Goal: Information Seeking & Learning: Learn about a topic

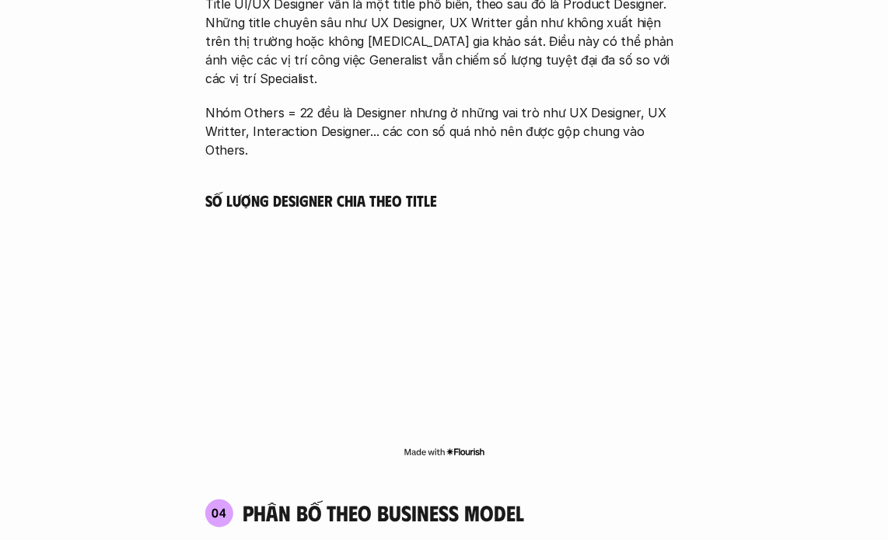
scroll to position [2799, 0]
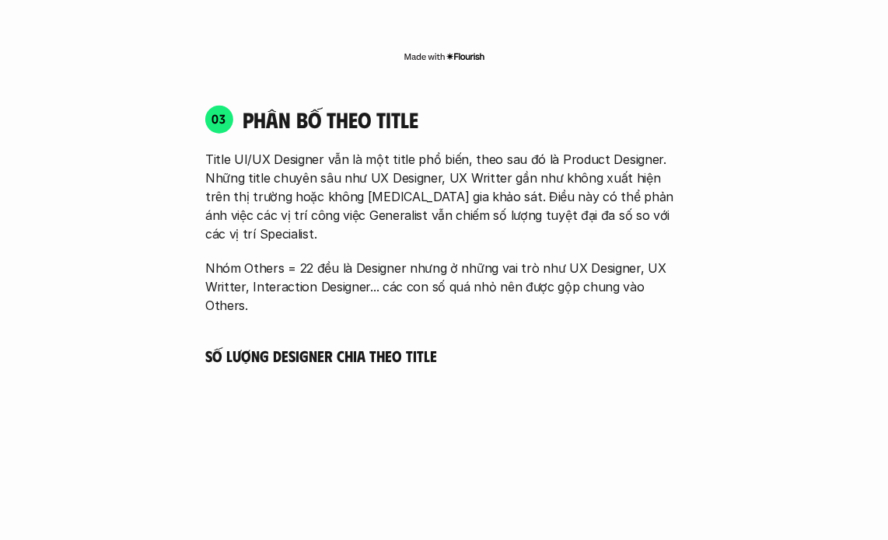
click at [554, 346] on h5 "Số lượng Designer chia theo Title" at bounding box center [443, 355] width 477 height 19
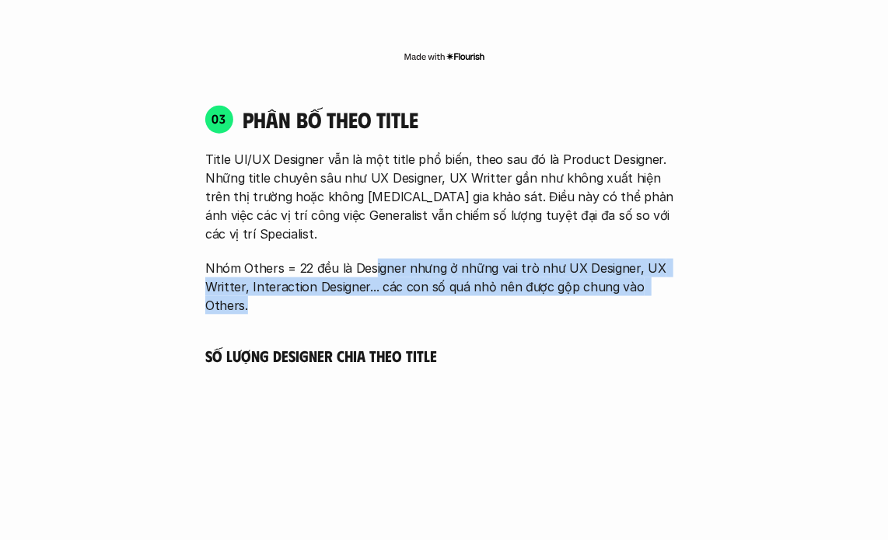
drag, startPoint x: 725, startPoint y: 250, endPoint x: 371, endPoint y: 214, distance: 356.3
click at [370, 217] on div "01 Phân bố theo background 03 nhóm ngành chính của những người [MEDICAL_DATA] g…" at bounding box center [444, 250] width 826 height 3019
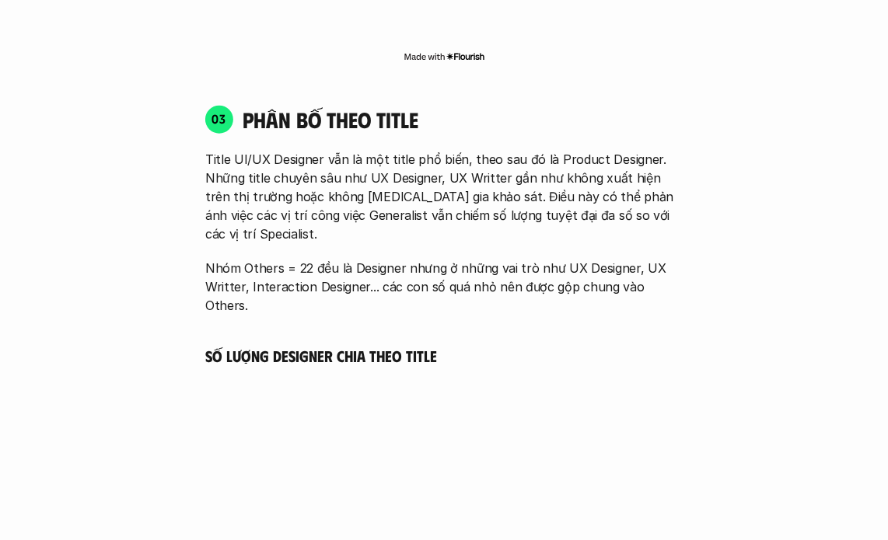
click at [389, 183] on p "Title UI/UX Designer vẫn là một title phổ biến, theo sau đó là Product Designer…" at bounding box center [443, 196] width 477 height 93
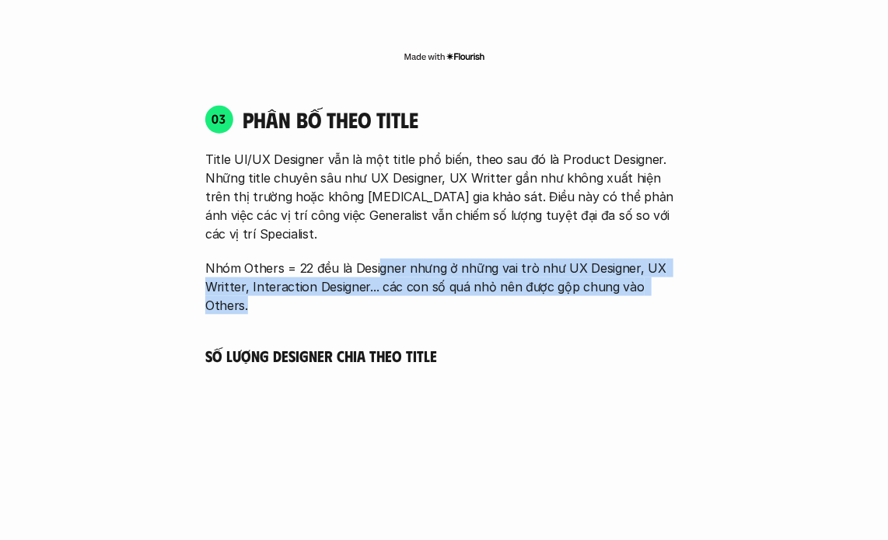
drag, startPoint x: 375, startPoint y: 233, endPoint x: 719, endPoint y: 252, distance: 344.1
click at [719, 252] on div "01 Phân bố theo background 03 nhóm ngành chính của những người [MEDICAL_DATA] g…" at bounding box center [444, 250] width 826 height 3019
click at [702, 246] on div "01 Phân bố theo background 03 nhóm ngành chính của những người [MEDICAL_DATA] g…" at bounding box center [444, 250] width 826 height 3019
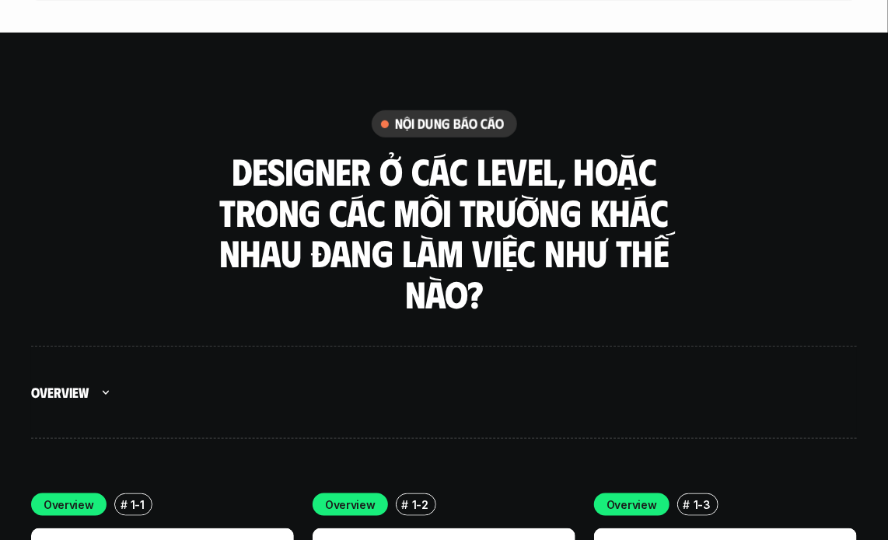
scroll to position [4742, 0]
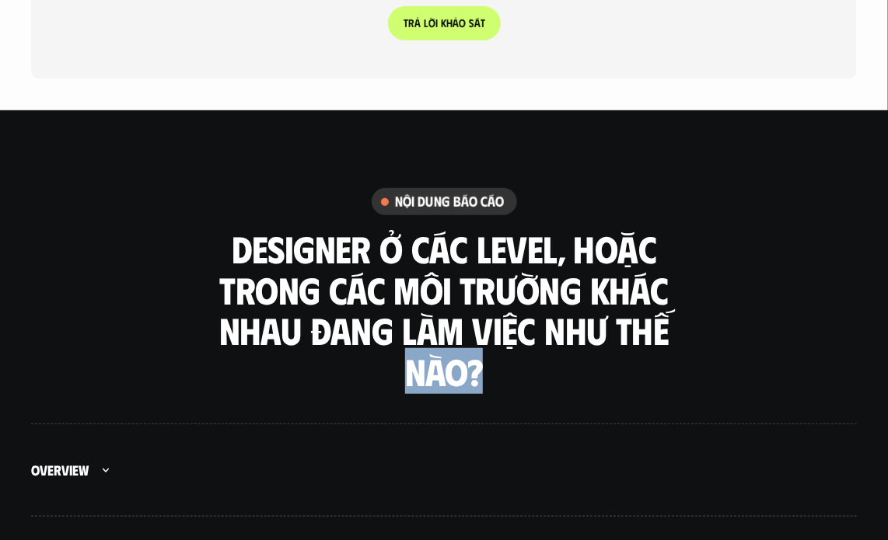
drag, startPoint x: 494, startPoint y: 284, endPoint x: 396, endPoint y: 275, distance: 98.3
click at [396, 276] on h3 "Designer ở các level, hoặc trong các môi trường khác nhau đang làm việc như thế…" at bounding box center [444, 311] width 466 height 164
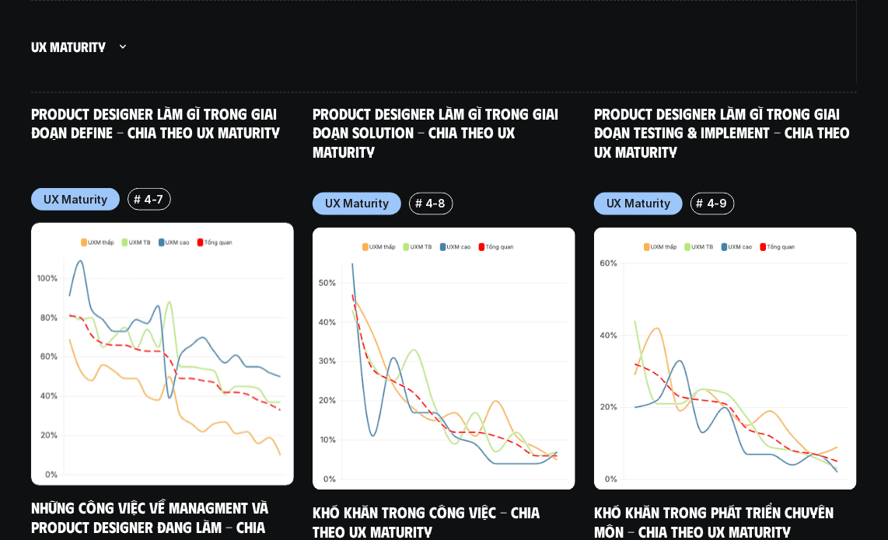
scroll to position [9783, 0]
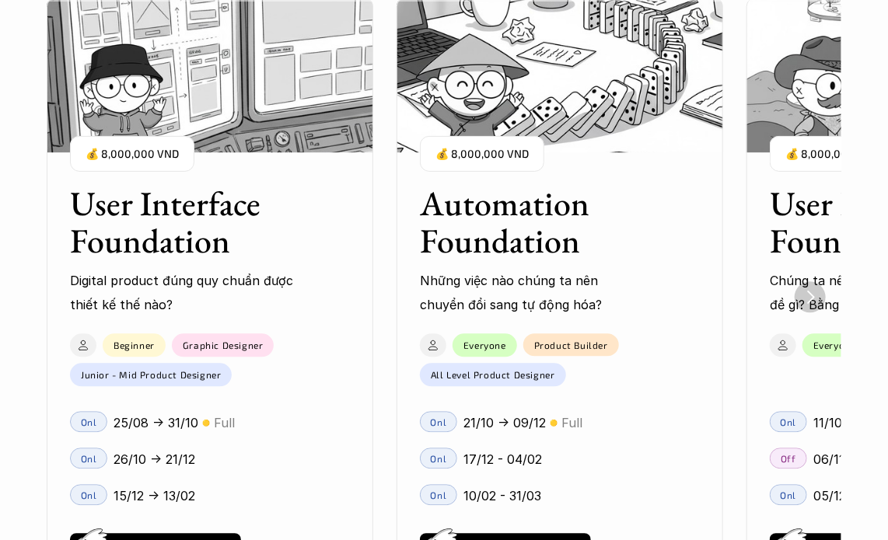
scroll to position [1244, 0]
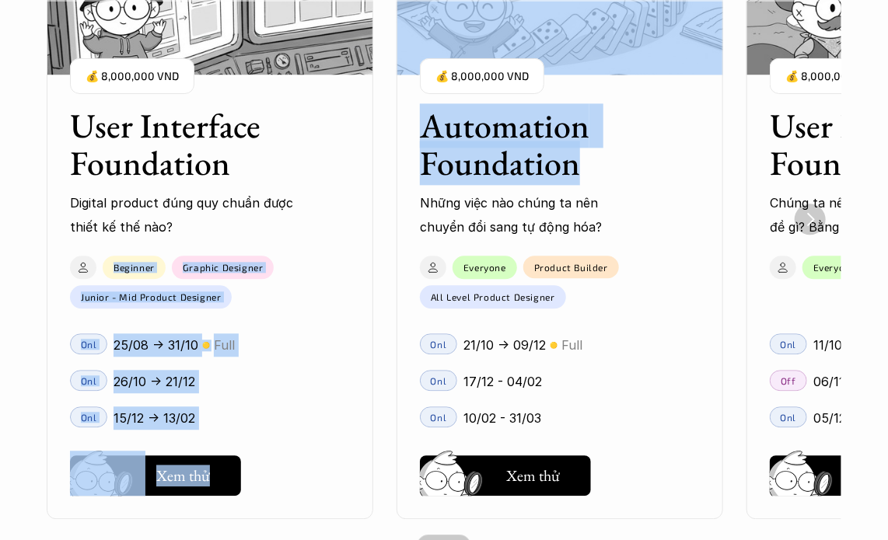
drag, startPoint x: 601, startPoint y: 186, endPoint x: 0, endPoint y: 263, distance: 605.8
click at [0, 263] on div "Ở đây dạy gì thế? Các khóa học đều được thiết kế với mục đích và các nhóm đối t…" at bounding box center [444, 133] width 888 height 941
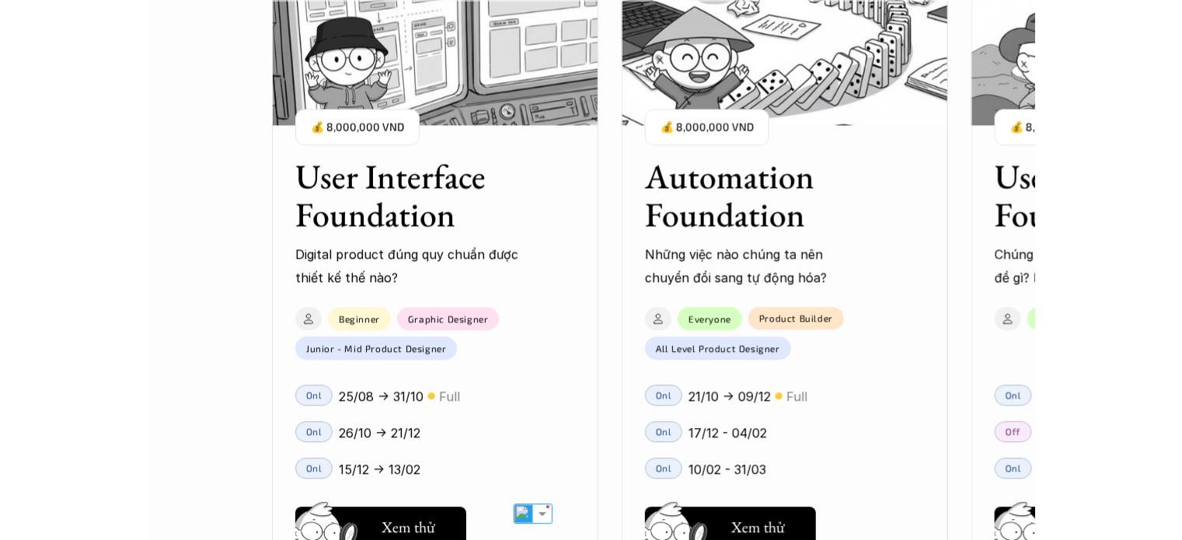
scroll to position [1345, 0]
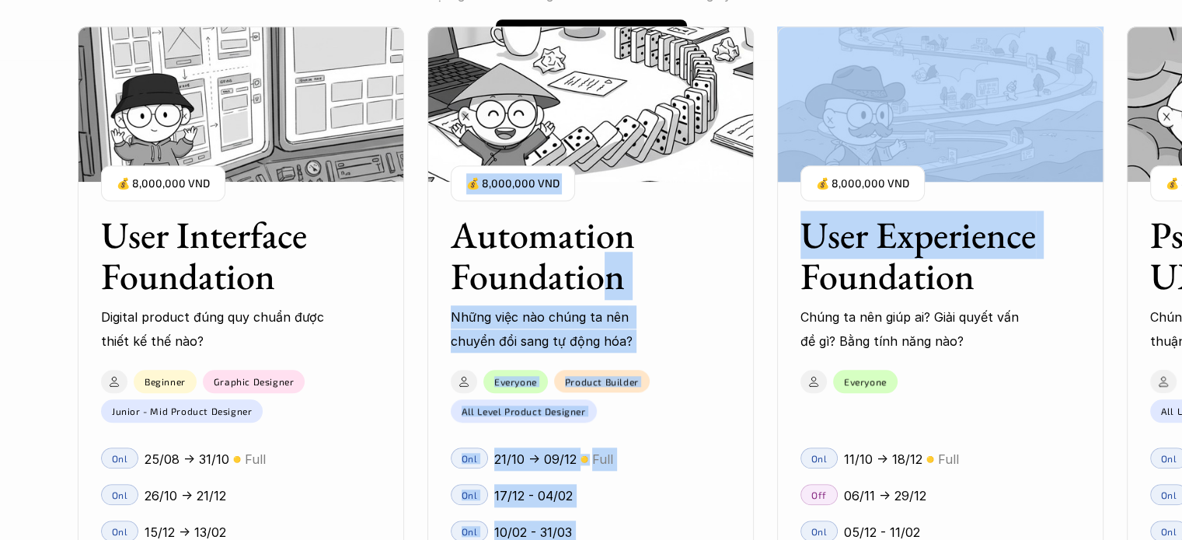
drag, startPoint x: 948, startPoint y: 250, endPoint x: 604, endPoint y: 271, distance: 345.0
click at [604, 271] on div "User Interface Foundation Digital product đúng quy chuẩn được thiết kế thế nào?…" at bounding box center [941, 330] width 1726 height 540
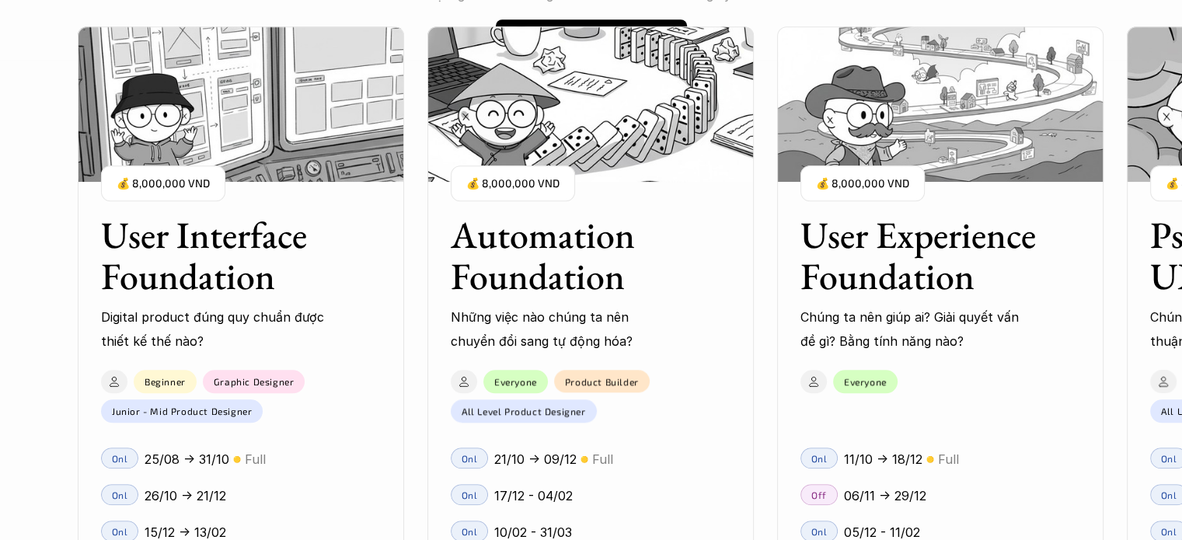
click at [887, 261] on h3 "User Experience Foundation" at bounding box center [921, 256] width 241 height 82
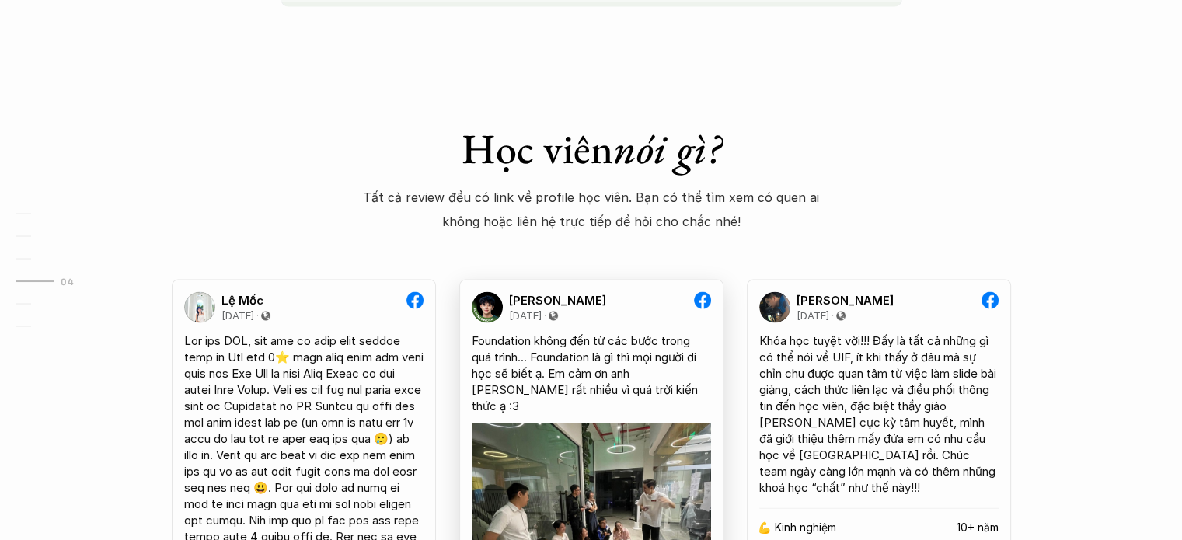
scroll to position [3288, 0]
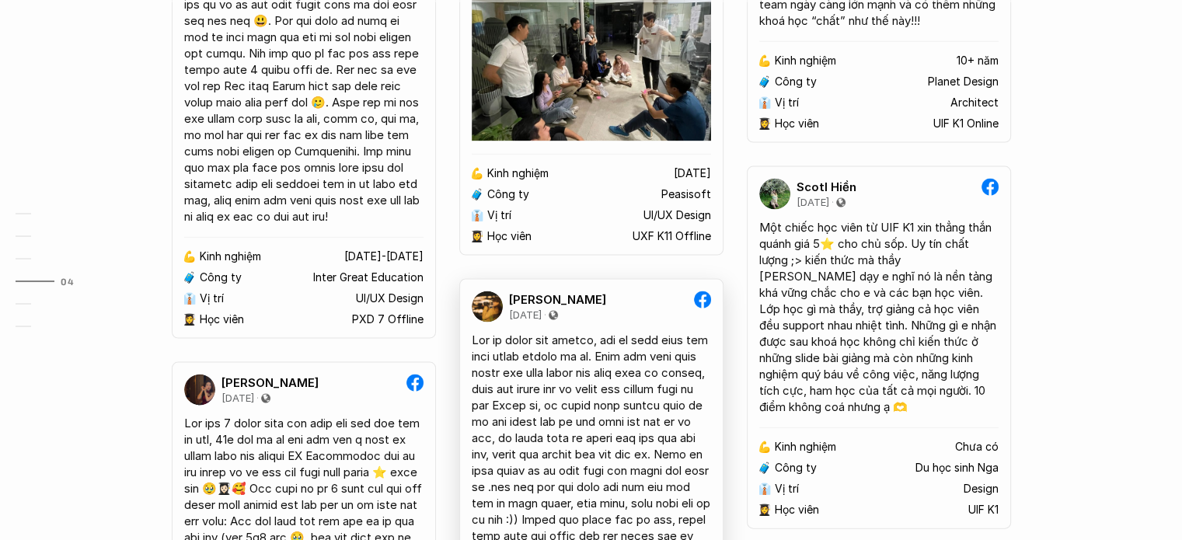
click at [479, 292] on img at bounding box center [487, 307] width 31 height 31
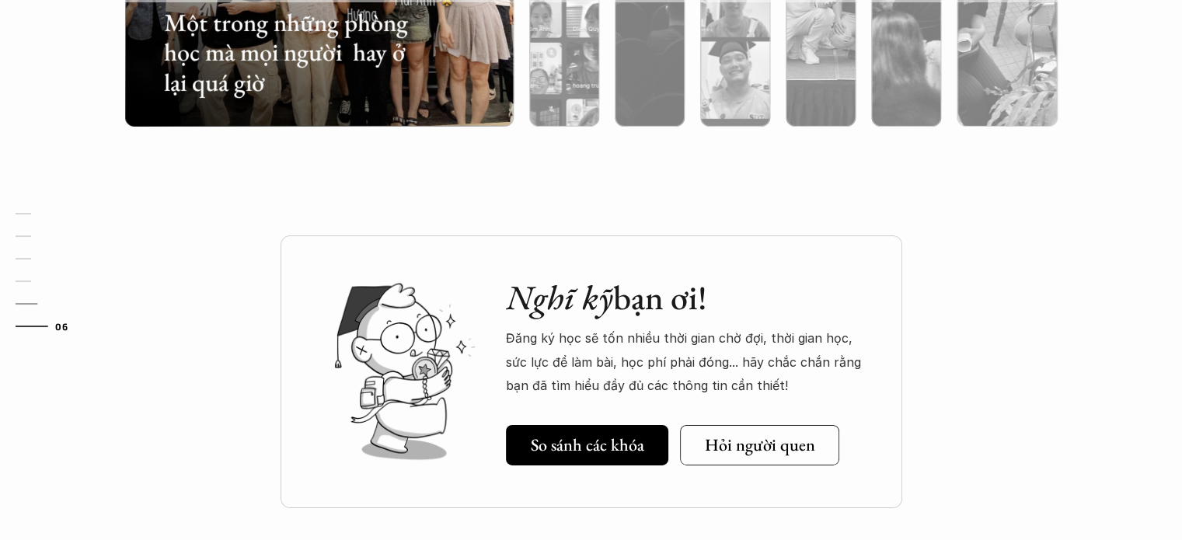
scroll to position [5387, 0]
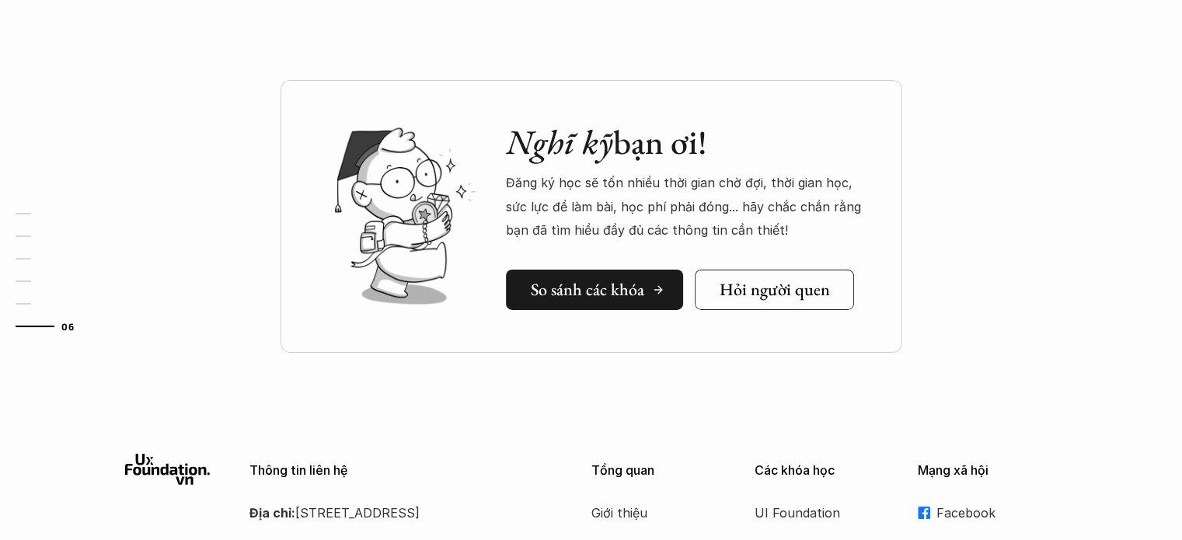
click at [622, 301] on link "So sánh các khóa" at bounding box center [594, 290] width 177 height 40
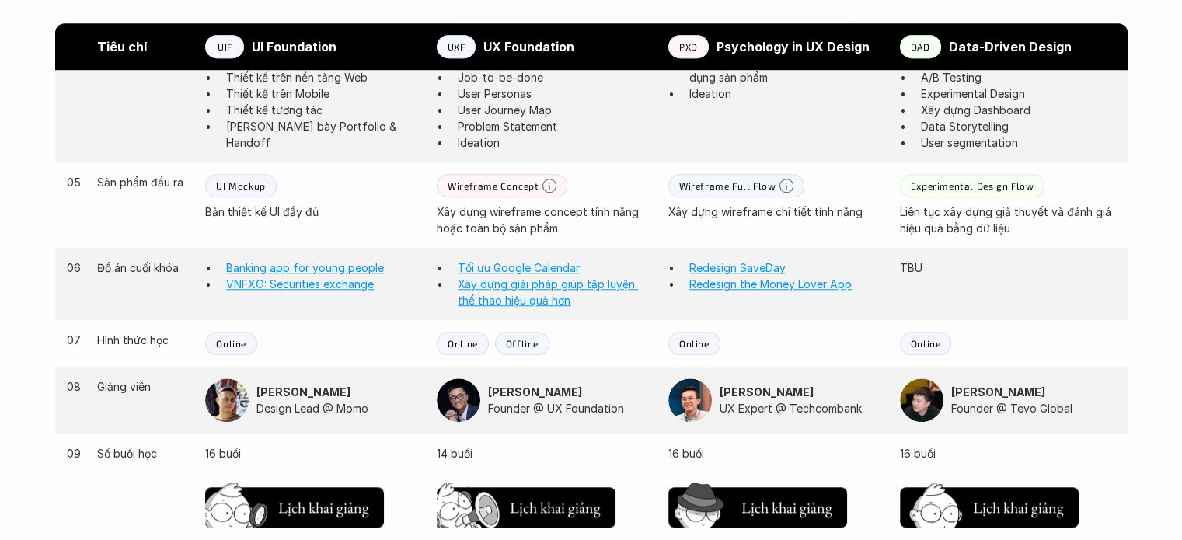
scroll to position [1525, 0]
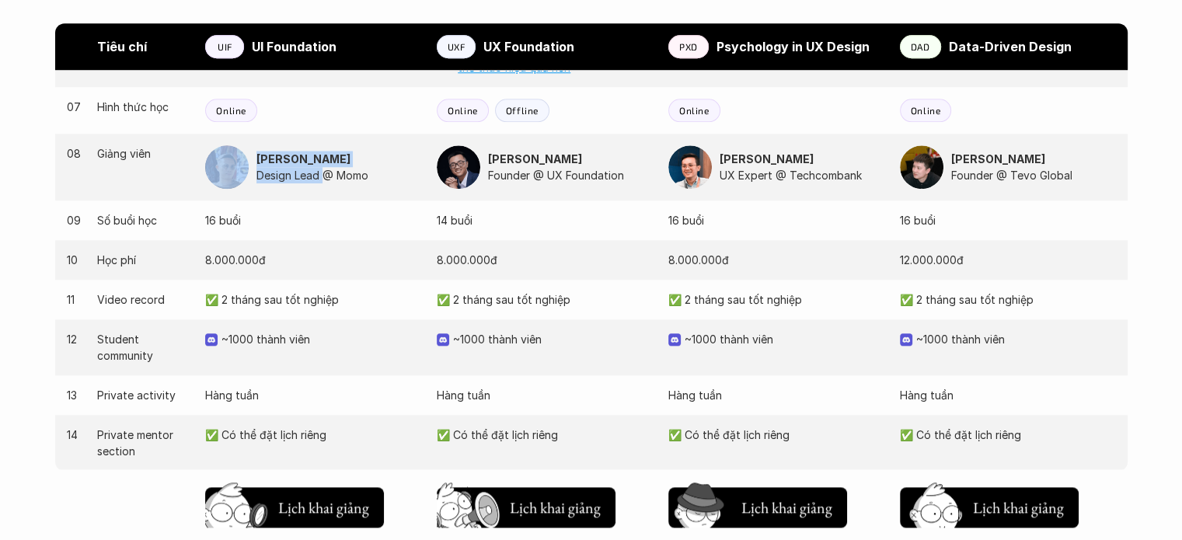
drag, startPoint x: 329, startPoint y: 177, endPoint x: 251, endPoint y: 183, distance: 77.9
click at [251, 183] on div "Nguyễn Hoàng Anh Design Lead @ Momo" at bounding box center [313, 167] width 216 height 44
click at [316, 181] on p "Design Lead @ Momo" at bounding box center [339, 175] width 165 height 16
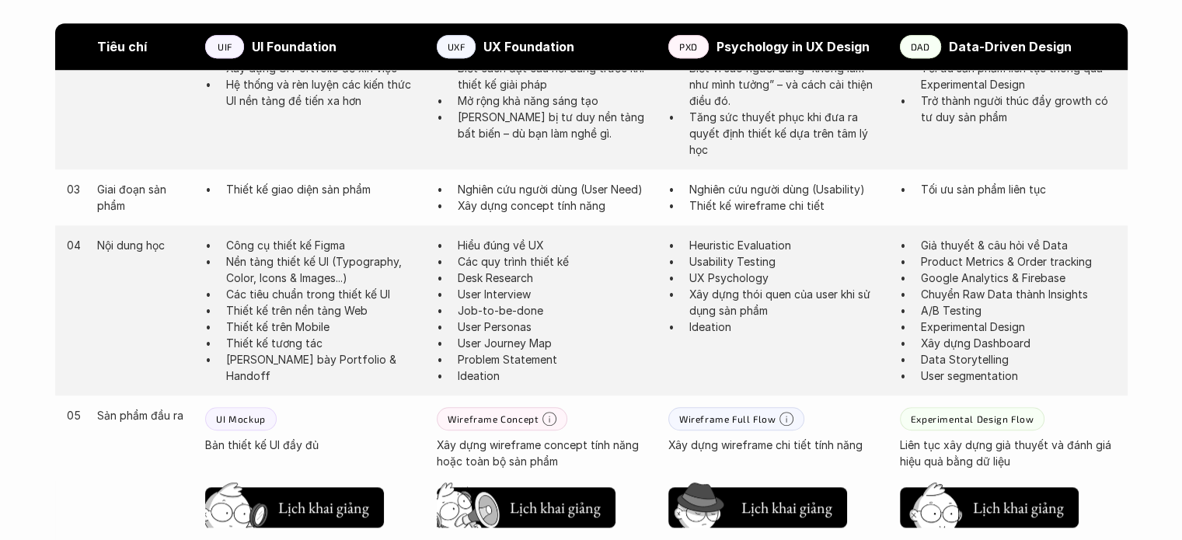
scroll to position [1292, 0]
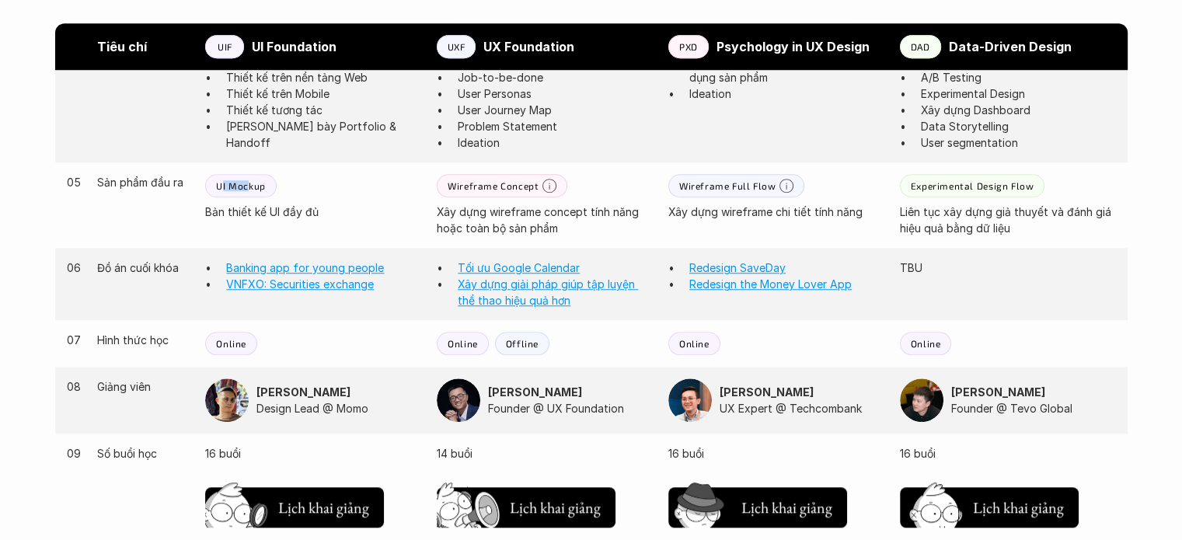
drag, startPoint x: 247, startPoint y: 183, endPoint x: 221, endPoint y: 186, distance: 26.5
click at [221, 186] on p "UI Mockup" at bounding box center [240, 185] width 49 height 11
click at [218, 188] on p "UI Mockup" at bounding box center [240, 185] width 49 height 11
drag, startPoint x: 215, startPoint y: 189, endPoint x: 314, endPoint y: 190, distance: 98.7
click at [314, 190] on div "UI Mockup Bản thiết kế UI đầy đủ" at bounding box center [313, 197] width 216 height 46
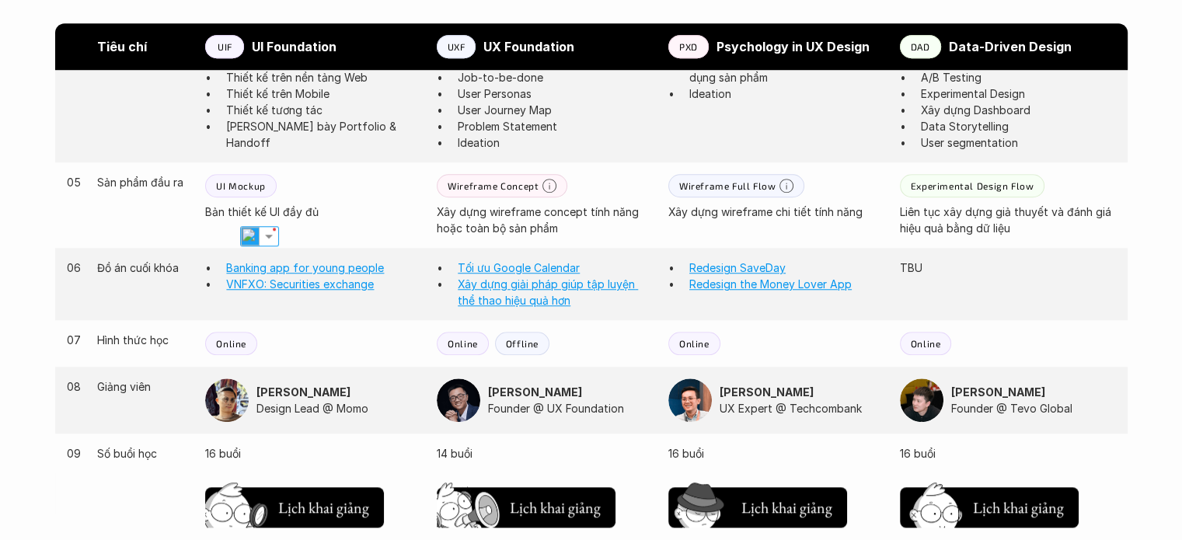
click at [340, 183] on div "UI Mockup Bản thiết kế UI đầy đủ" at bounding box center [313, 197] width 216 height 46
click at [338, 288] on link "VNFXO: Securities exchange" at bounding box center [300, 284] width 148 height 13
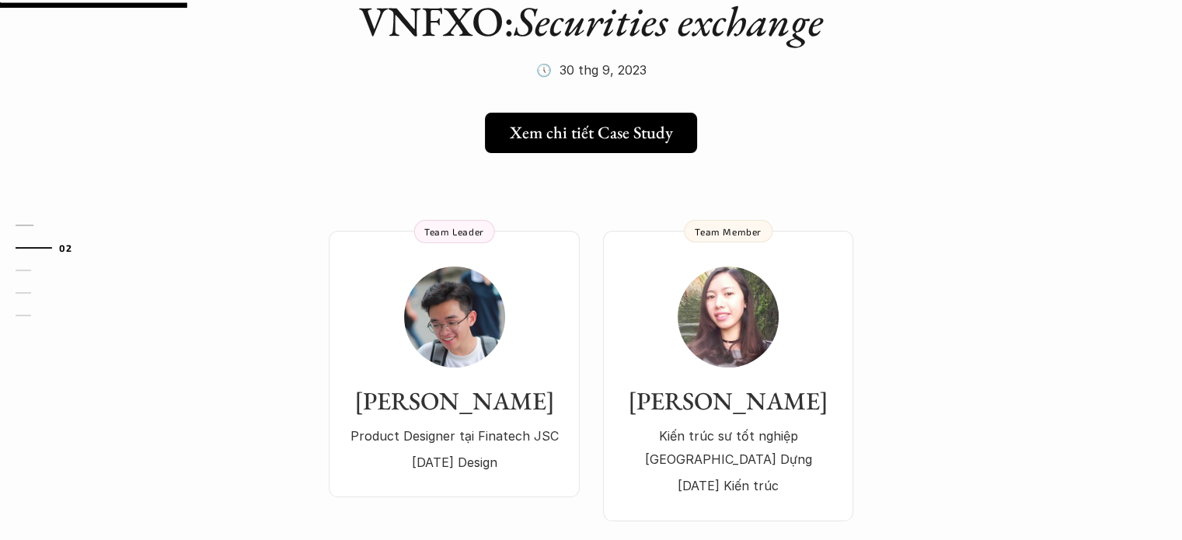
scroll to position [233, 0]
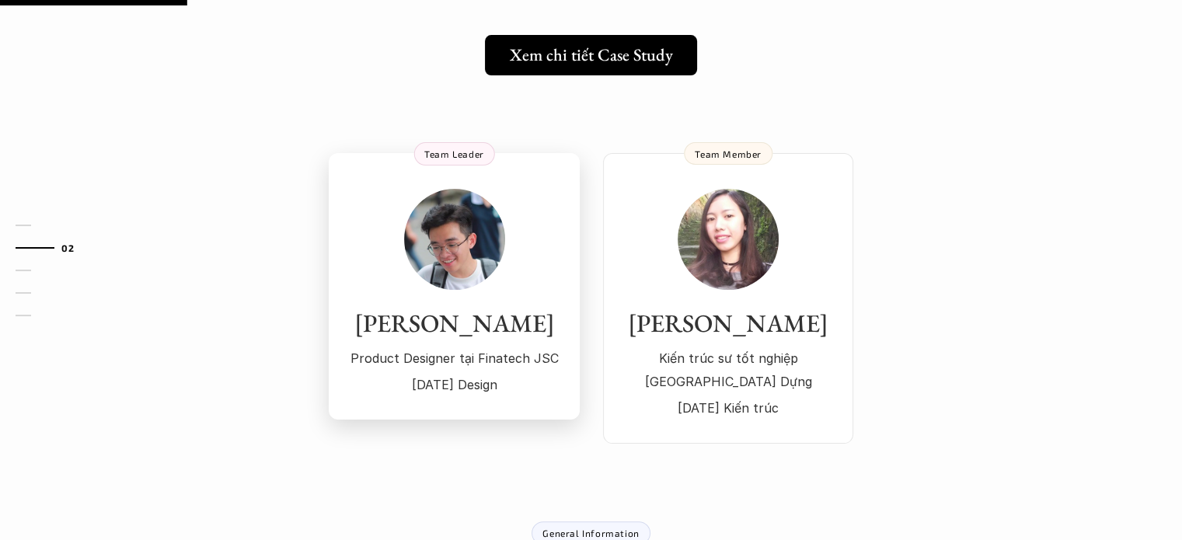
click at [452, 259] on img at bounding box center [454, 239] width 101 height 101
click at [613, 39] on link "Xem chi tiết Case Study" at bounding box center [592, 55] width 224 height 40
click at [588, 61] on h5 "Xem chi tiết Case Study" at bounding box center [586, 55] width 163 height 20
